Goal: Information Seeking & Learning: Learn about a topic

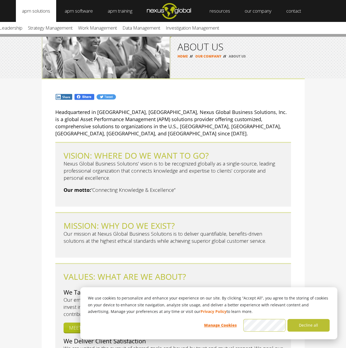
click at [49, 14] on link "apm solutions" at bounding box center [36, 11] width 40 height 22
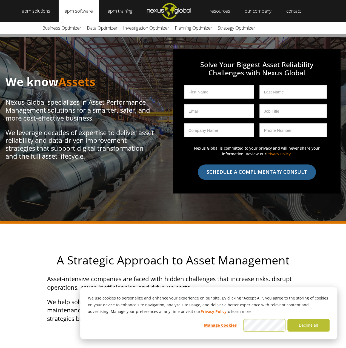
click at [76, 10] on link "apm software" at bounding box center [79, 11] width 40 height 22
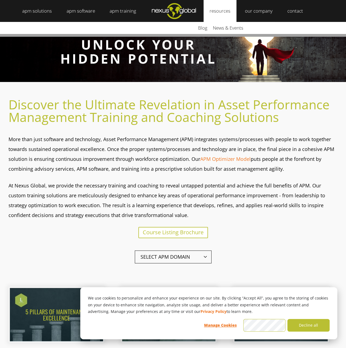
click at [214, 13] on link "resources" at bounding box center [219, 11] width 33 height 22
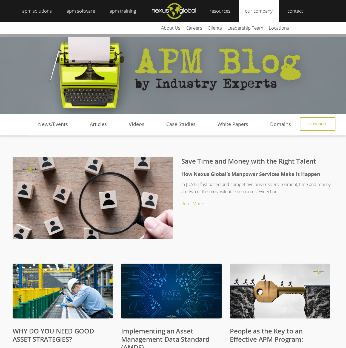
click at [258, 12] on link "our company" at bounding box center [259, 11] width 40 height 22
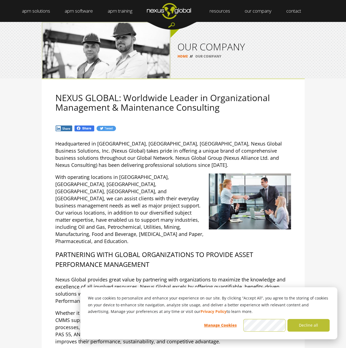
click at [181, 9] on img "Navigation Menu" at bounding box center [168, 11] width 59 height 22
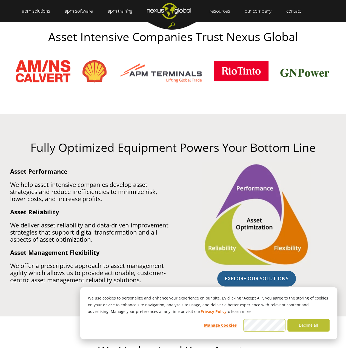
scroll to position [246, 0]
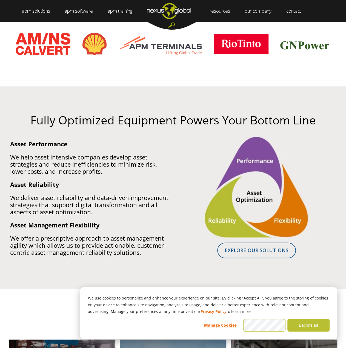
click at [271, 245] on link "EXPLORE OUR SOLUTIONS" at bounding box center [256, 250] width 79 height 16
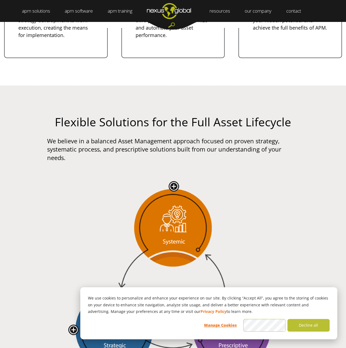
scroll to position [675, 0]
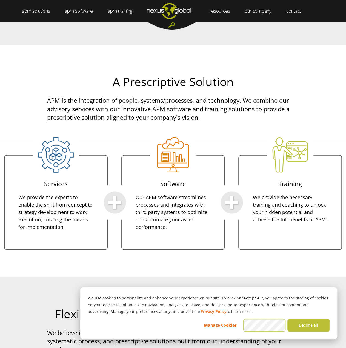
click at [164, 11] on img "Navigation Menu" at bounding box center [168, 11] width 59 height 22
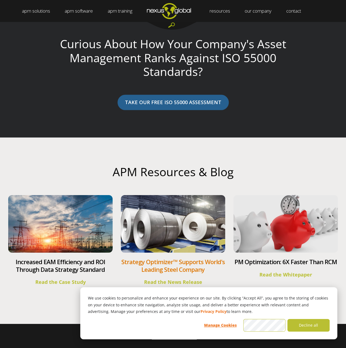
scroll to position [1769, 0]
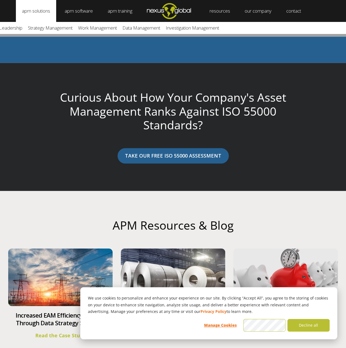
click at [43, 13] on link "apm solutions" at bounding box center [36, 11] width 40 height 22
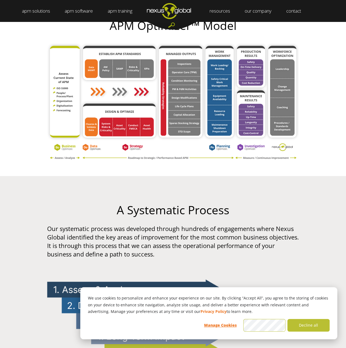
scroll to position [438, 0]
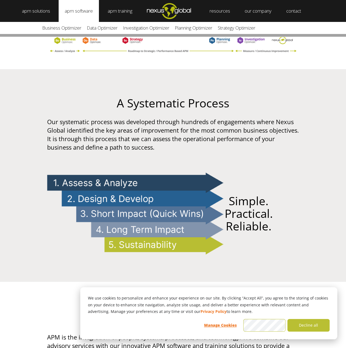
click at [76, 6] on link "apm software" at bounding box center [79, 11] width 40 height 22
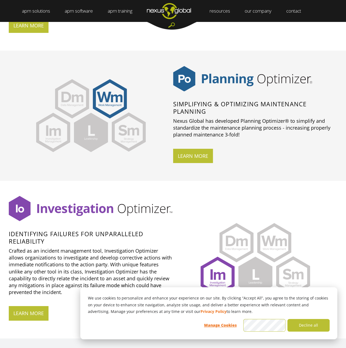
scroll to position [931, 0]
